Goal: Transaction & Acquisition: Download file/media

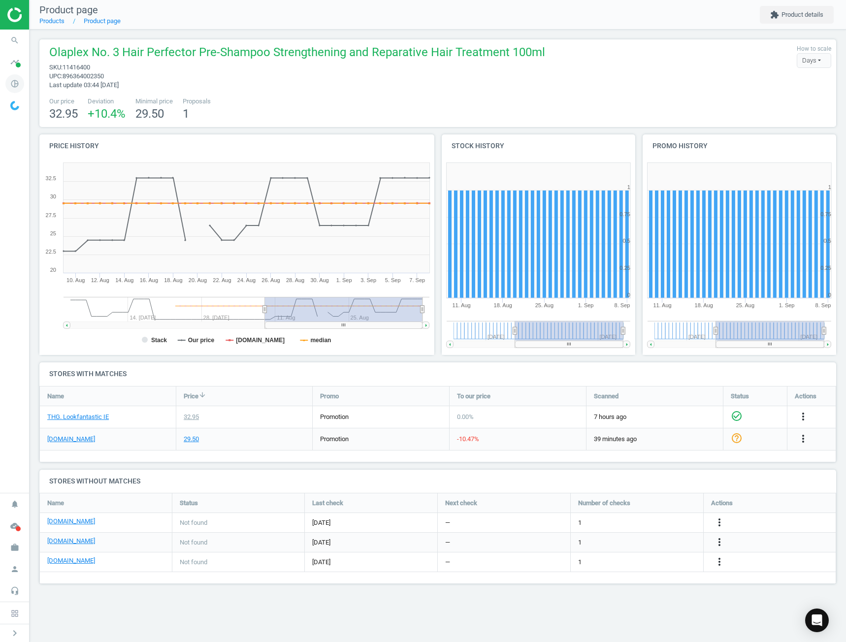
drag, startPoint x: 20, startPoint y: 85, endPoint x: 23, endPoint y: 92, distance: 7.3
click at [20, 85] on icon "pie_chart_outlined" at bounding box center [14, 83] width 19 height 19
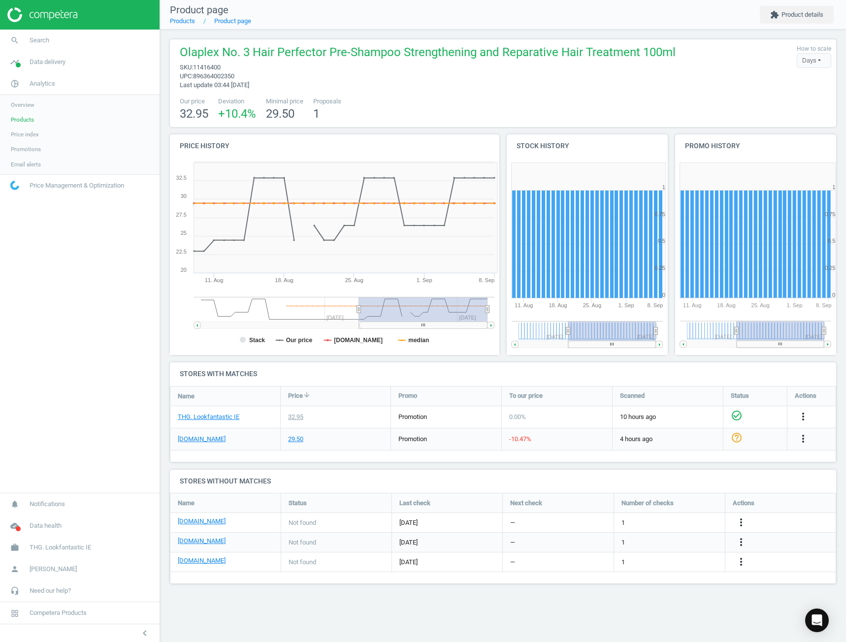
click at [28, 117] on span "Products" at bounding box center [22, 120] width 23 height 8
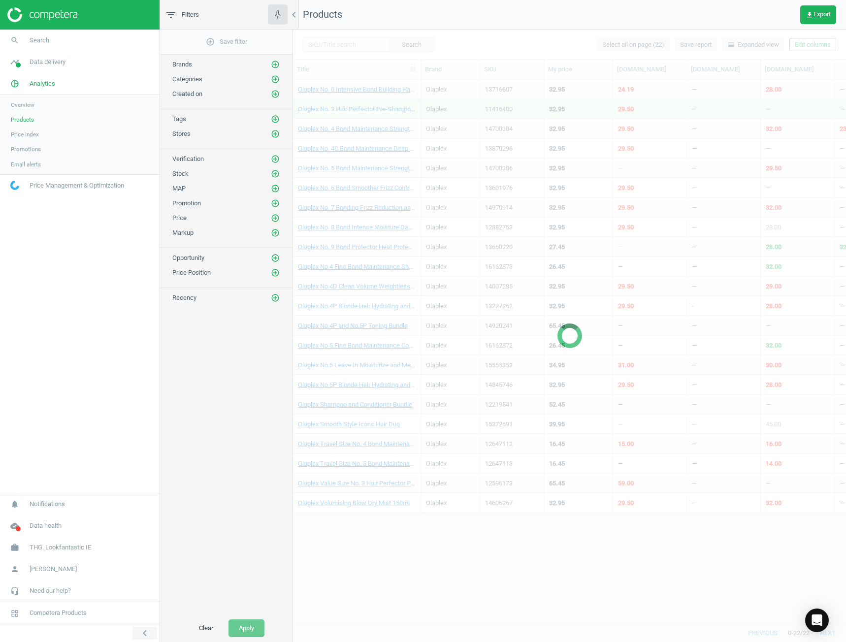
click at [143, 633] on icon "chevron_left" at bounding box center [145, 633] width 12 height 12
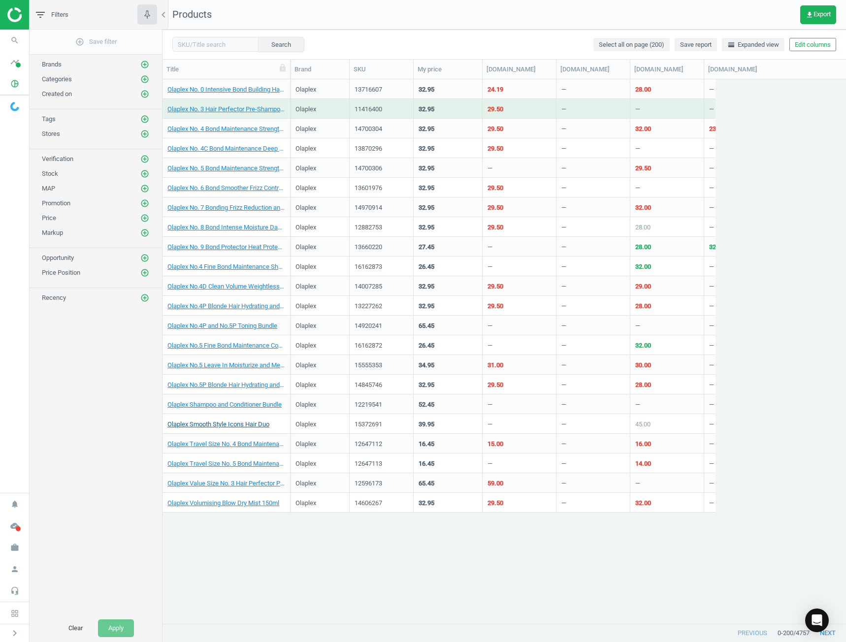
scroll to position [529, 598]
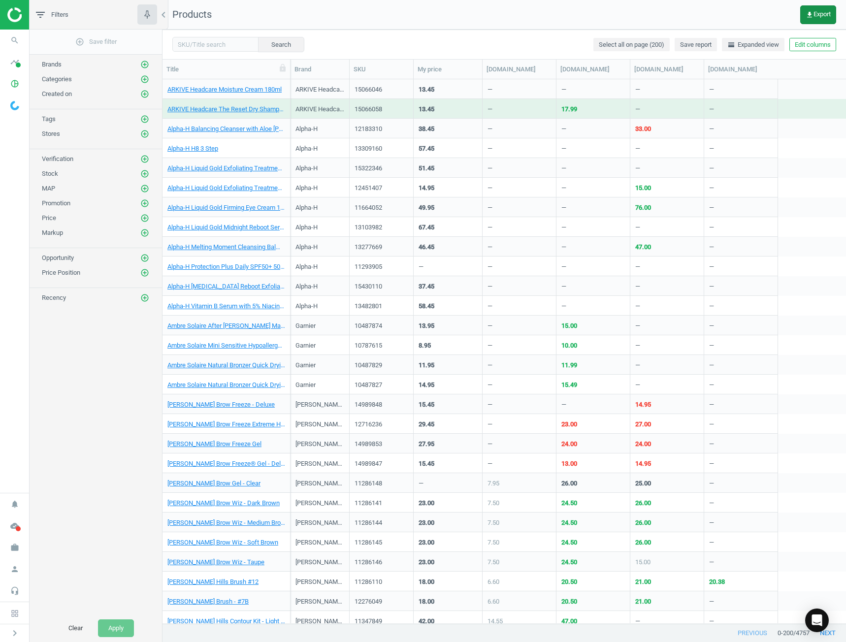
click at [812, 14] on span "get_app Export" at bounding box center [817, 15] width 25 height 8
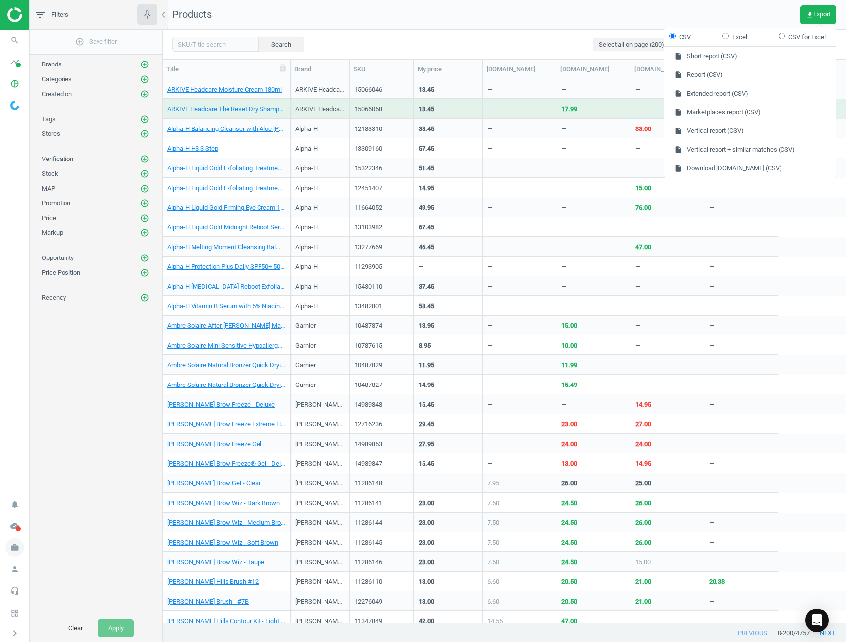
click at [14, 544] on icon "work" at bounding box center [14, 547] width 19 height 19
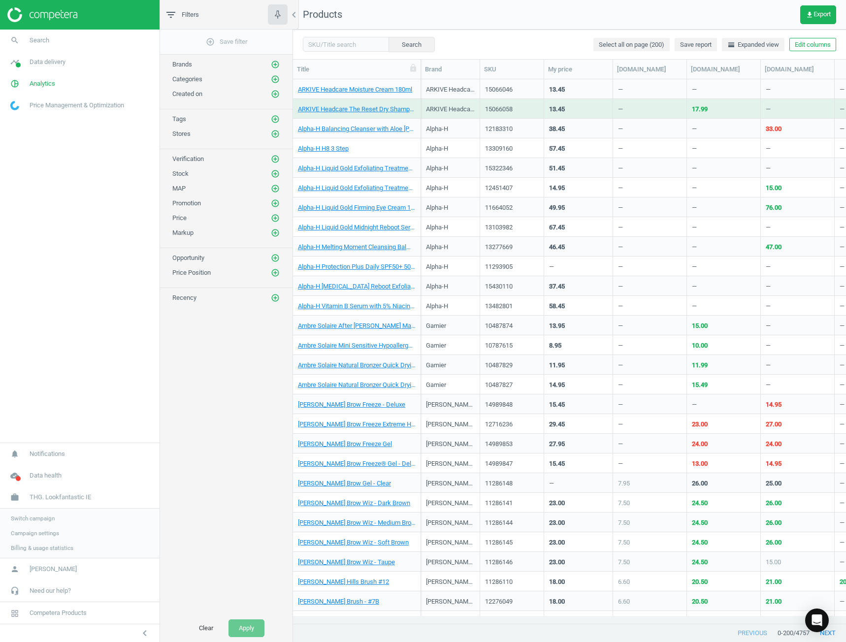
click at [40, 519] on span "Switch campaign" at bounding box center [33, 518] width 44 height 8
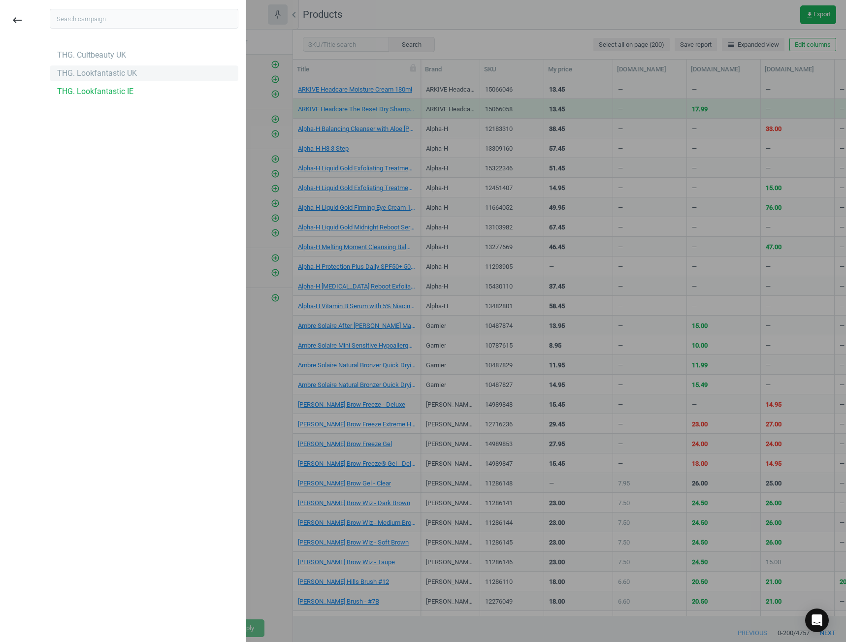
click at [131, 76] on div "THG. Lookfantastic UK" at bounding box center [97, 73] width 80 height 11
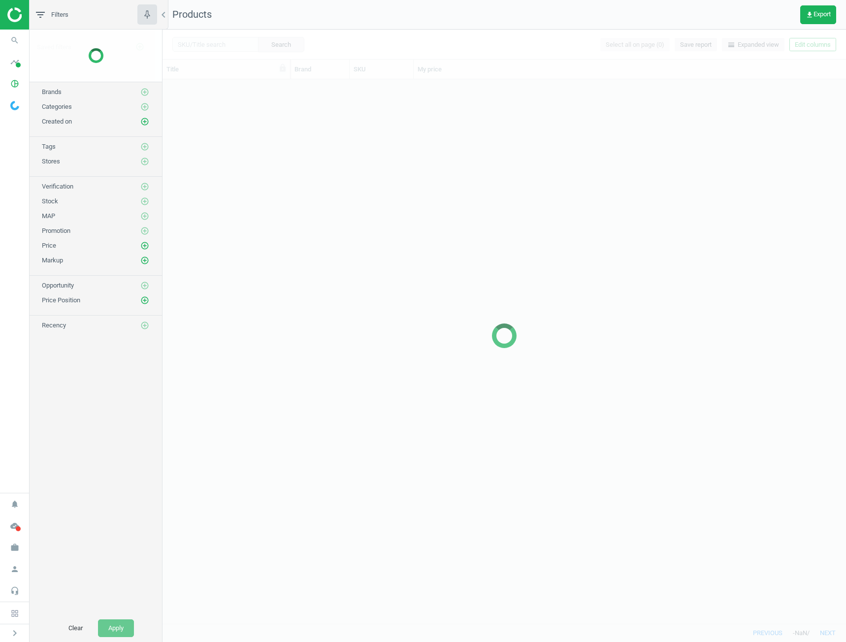
scroll to position [529, 676]
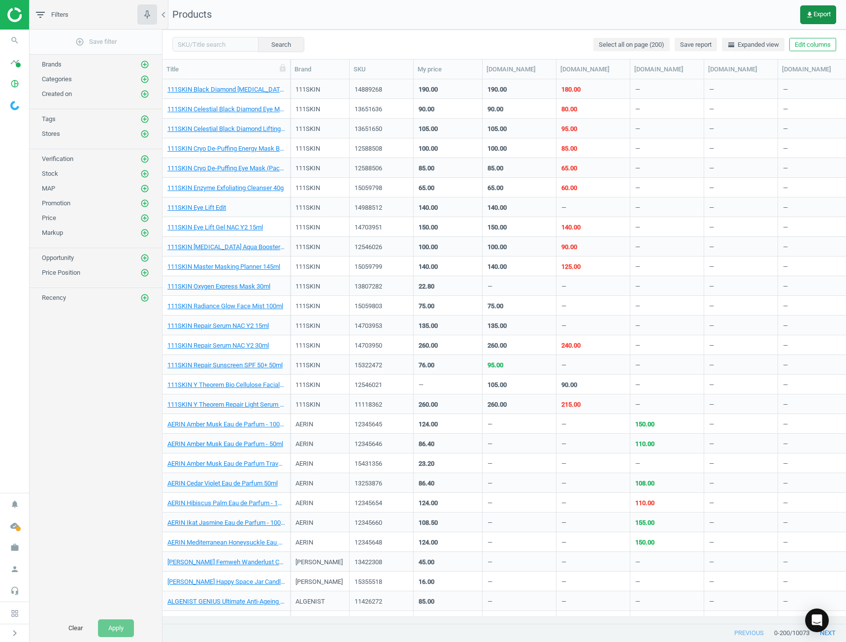
click at [814, 22] on button "get_app Export" at bounding box center [818, 14] width 36 height 19
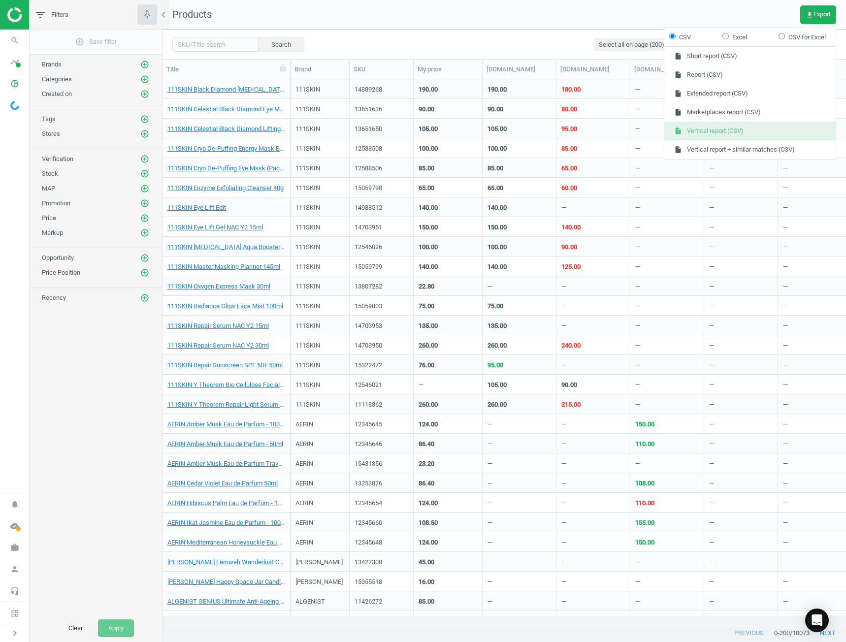
click at [779, 128] on button "insert_drive_file Vertical report (CSV)" at bounding box center [749, 131] width 171 height 19
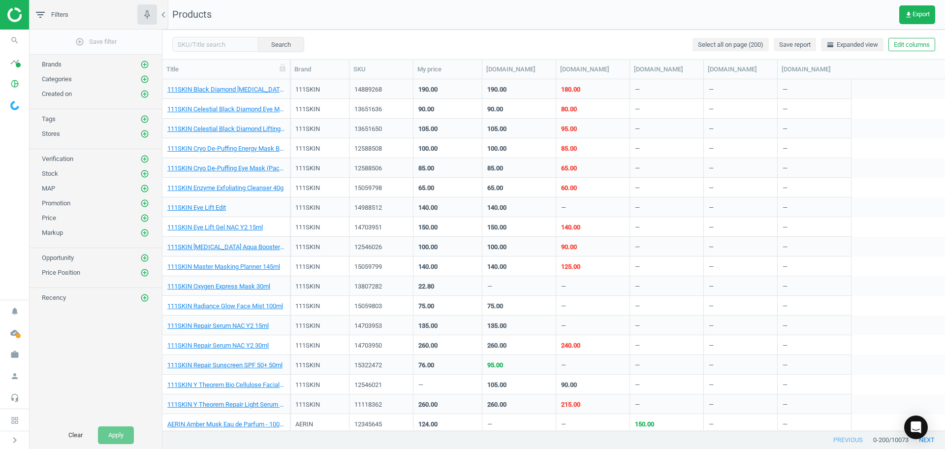
scroll to position [342, 773]
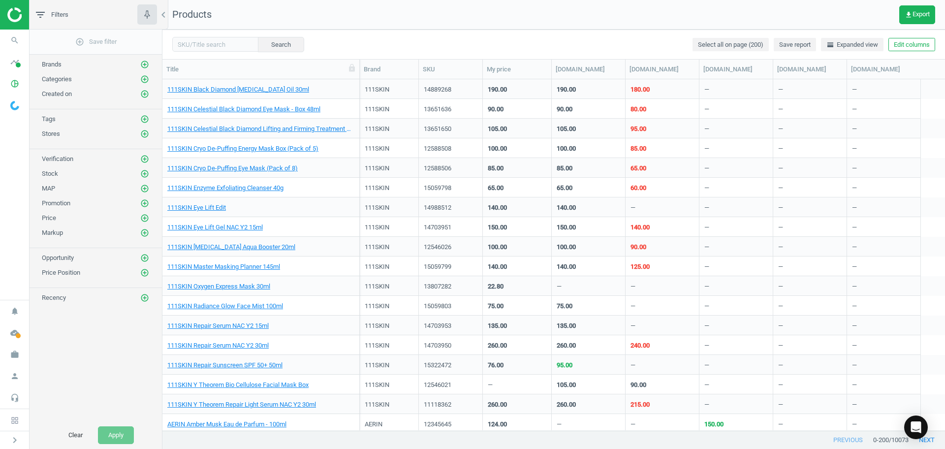
drag, startPoint x: 290, startPoint y: 69, endPoint x: 365, endPoint y: 92, distance: 78.6
click at [365, 86] on div "Title Brand SKU My price spacenk.com sephora.co.uk johnlewis.com boots.com beau…" at bounding box center [553, 246] width 783 height 372
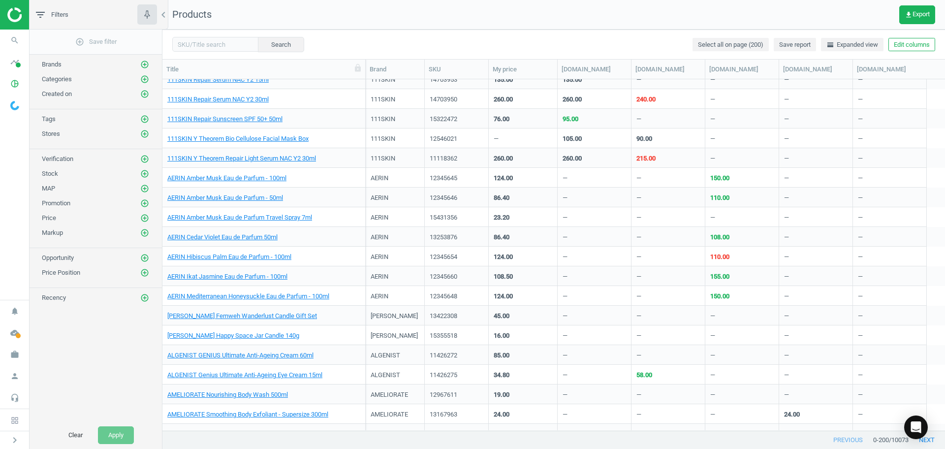
scroll to position [0, 0]
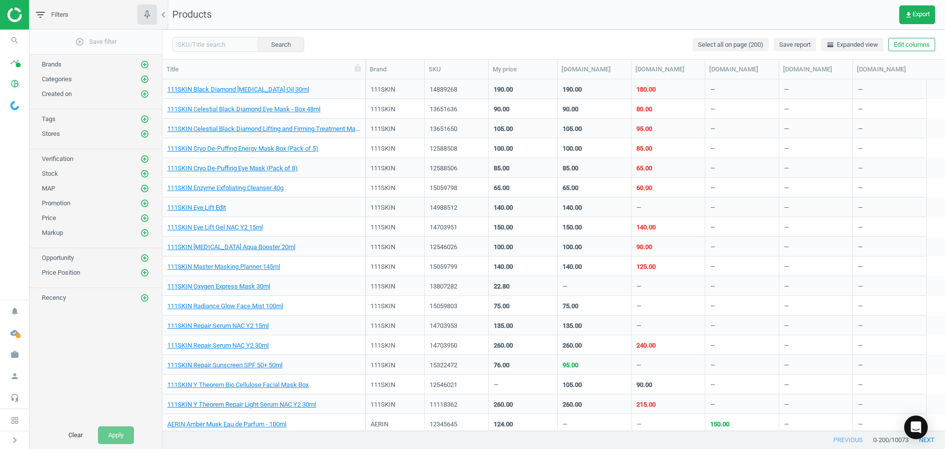
click at [845, 441] on span "/ 10073" at bounding box center [899, 440] width 20 height 9
click at [845, 438] on span "/ 10073" at bounding box center [899, 440] width 20 height 9
